Goal: Information Seeking & Learning: Learn about a topic

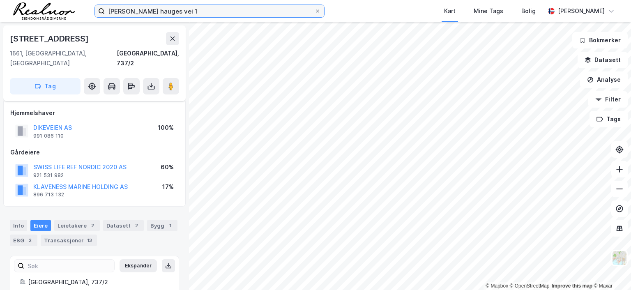
click at [196, 10] on input "[PERSON_NAME] hauges vei 1" at bounding box center [209, 11] width 209 height 12
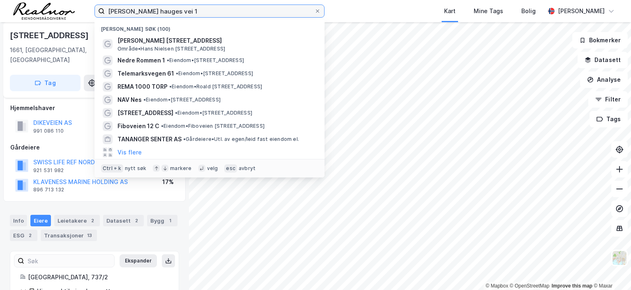
drag, startPoint x: 0, startPoint y: 0, endPoint x: 70, endPoint y: 11, distance: 70.6
click at [70, 11] on div "[PERSON_NAME] hauges vei 1 Nylige søk (100) [PERSON_NAME] vei 1 Område • [PERSO…" at bounding box center [315, 11] width 631 height 22
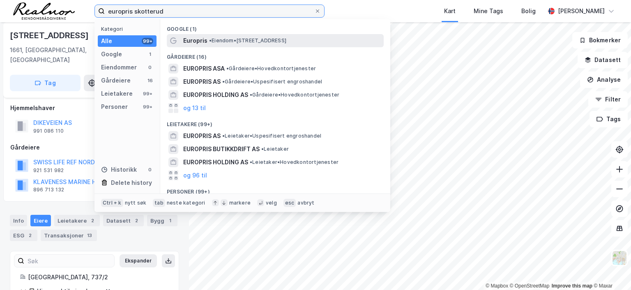
type input "europris skotterud"
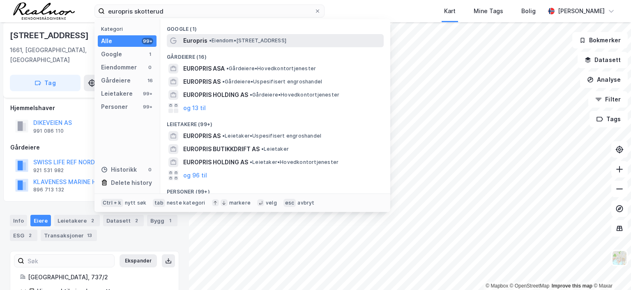
click at [256, 38] on span "• Eiendom • [STREET_ADDRESS]" at bounding box center [247, 40] width 77 height 7
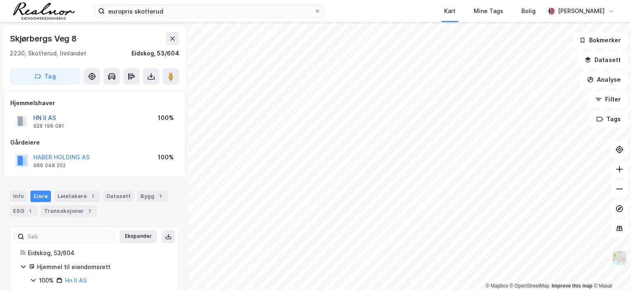
click at [0, 0] on button "HN II AS" at bounding box center [0, 0] width 0 height 0
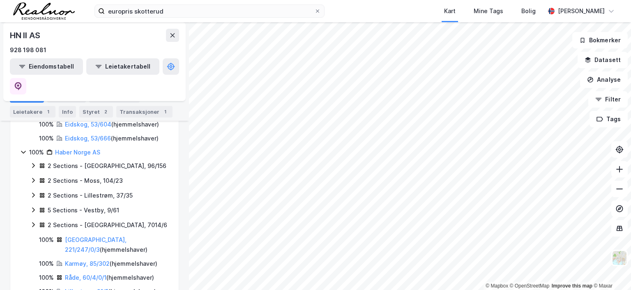
scroll to position [82, 0]
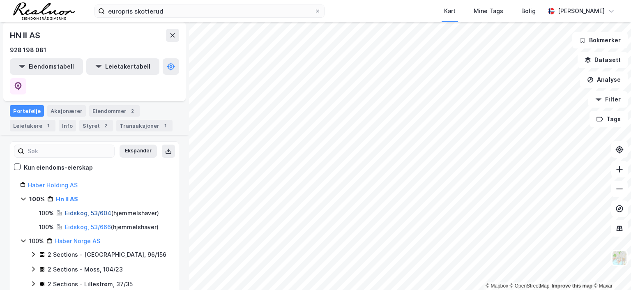
click at [99, 209] on link "Eidskog, 53/604" at bounding box center [88, 212] width 46 height 7
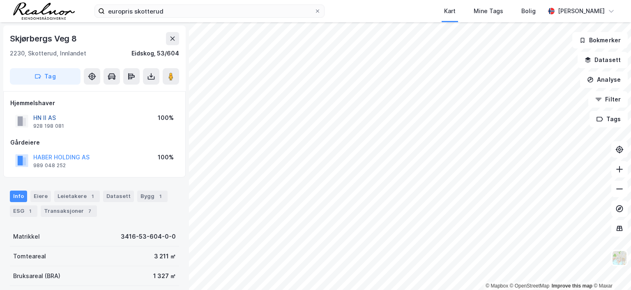
click at [0, 0] on button "HN II AS" at bounding box center [0, 0] width 0 height 0
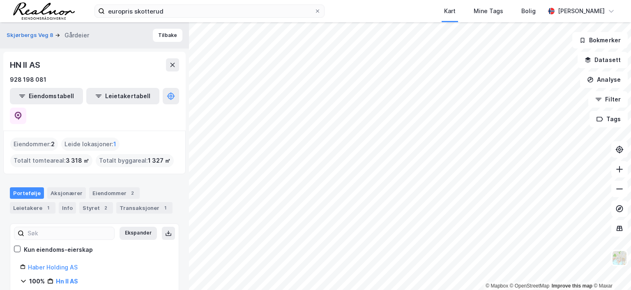
scroll to position [41, 0]
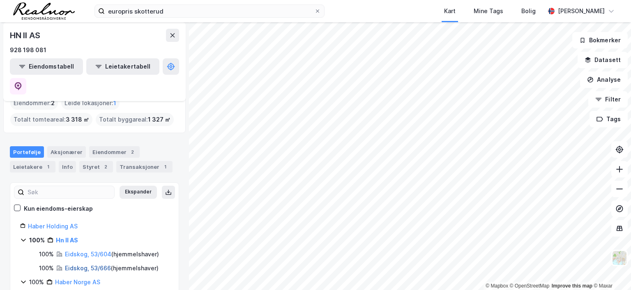
click at [96, 264] on link "Eidskog, 53/666" at bounding box center [88, 267] width 46 height 7
